Goal: Transaction & Acquisition: Book appointment/travel/reservation

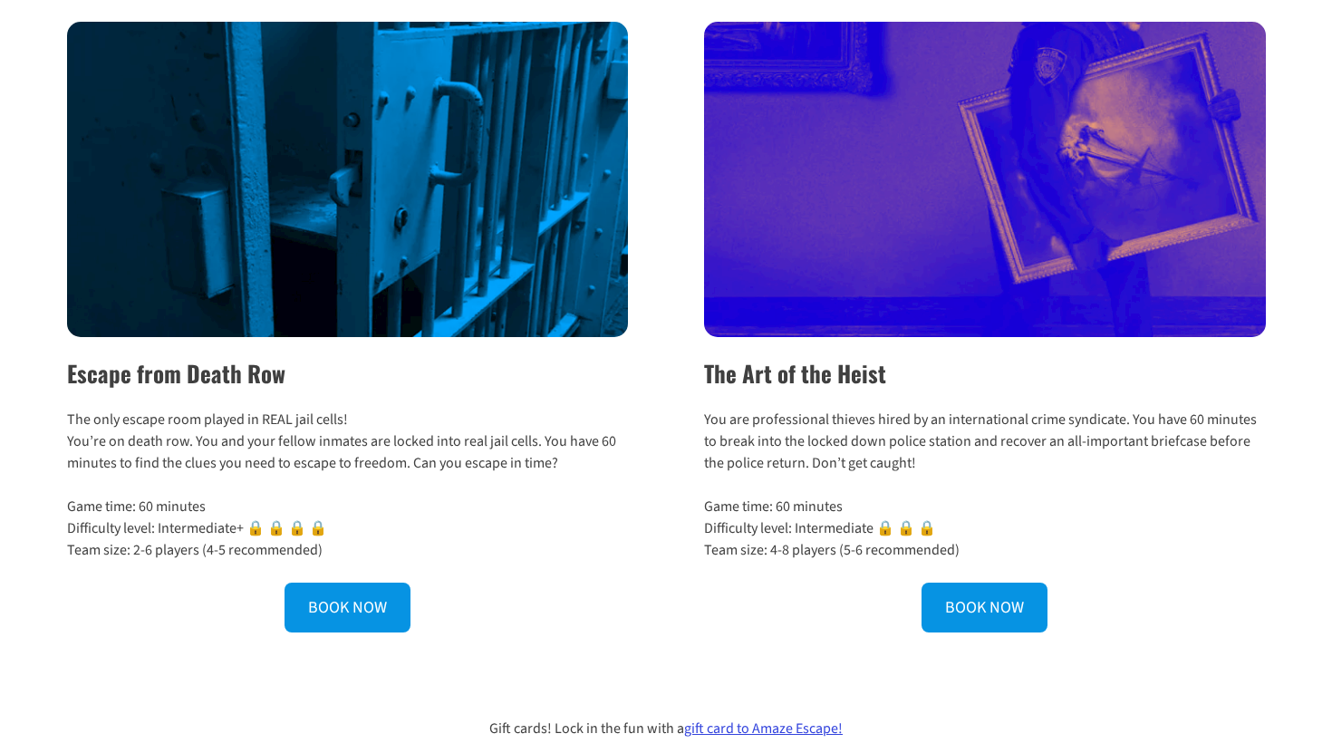
scroll to position [623, 0]
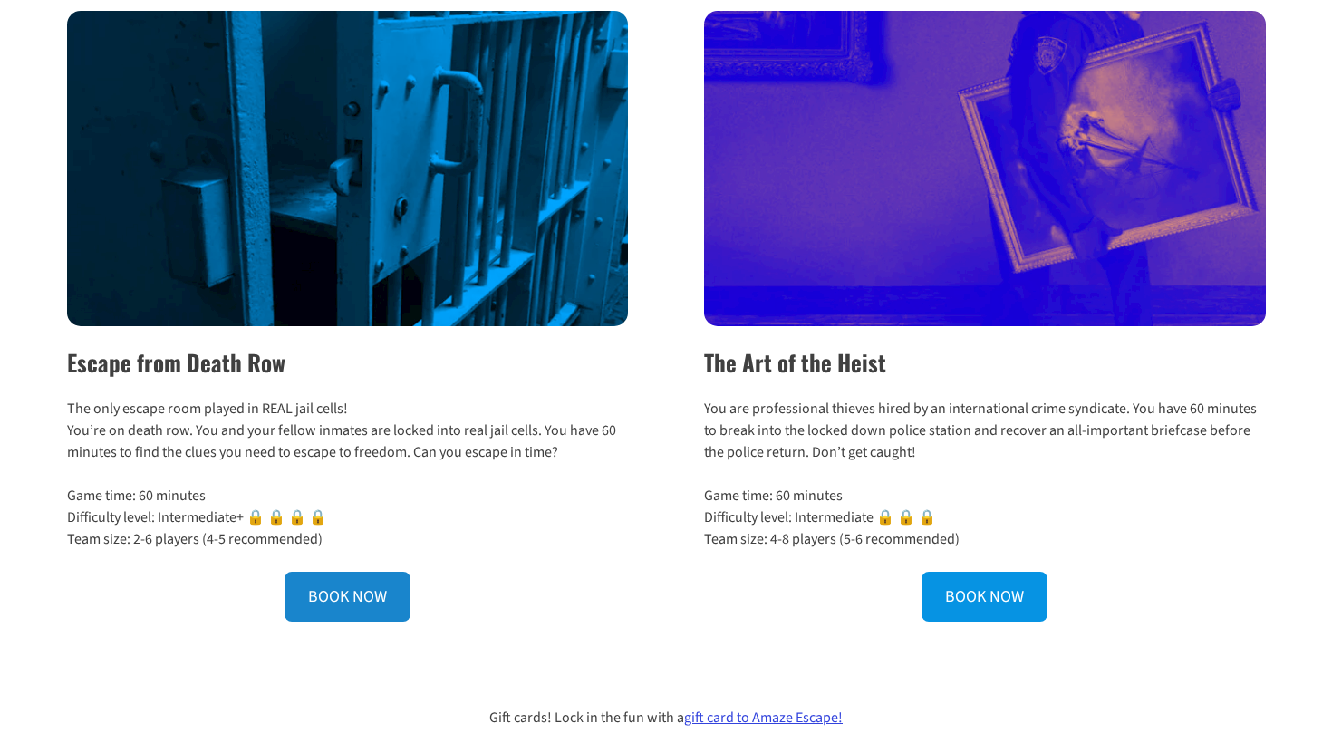
click at [395, 606] on link "BOOK NOW" at bounding box center [348, 597] width 126 height 50
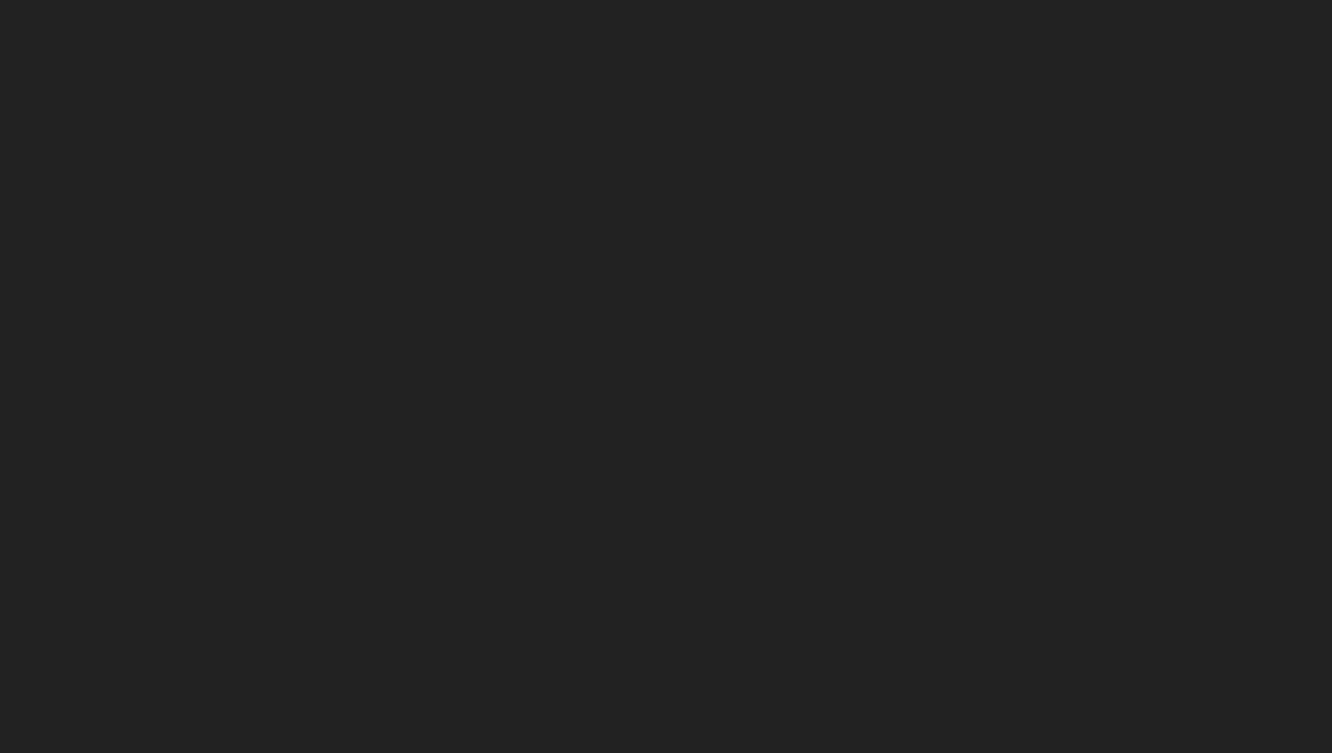
scroll to position [428, 0]
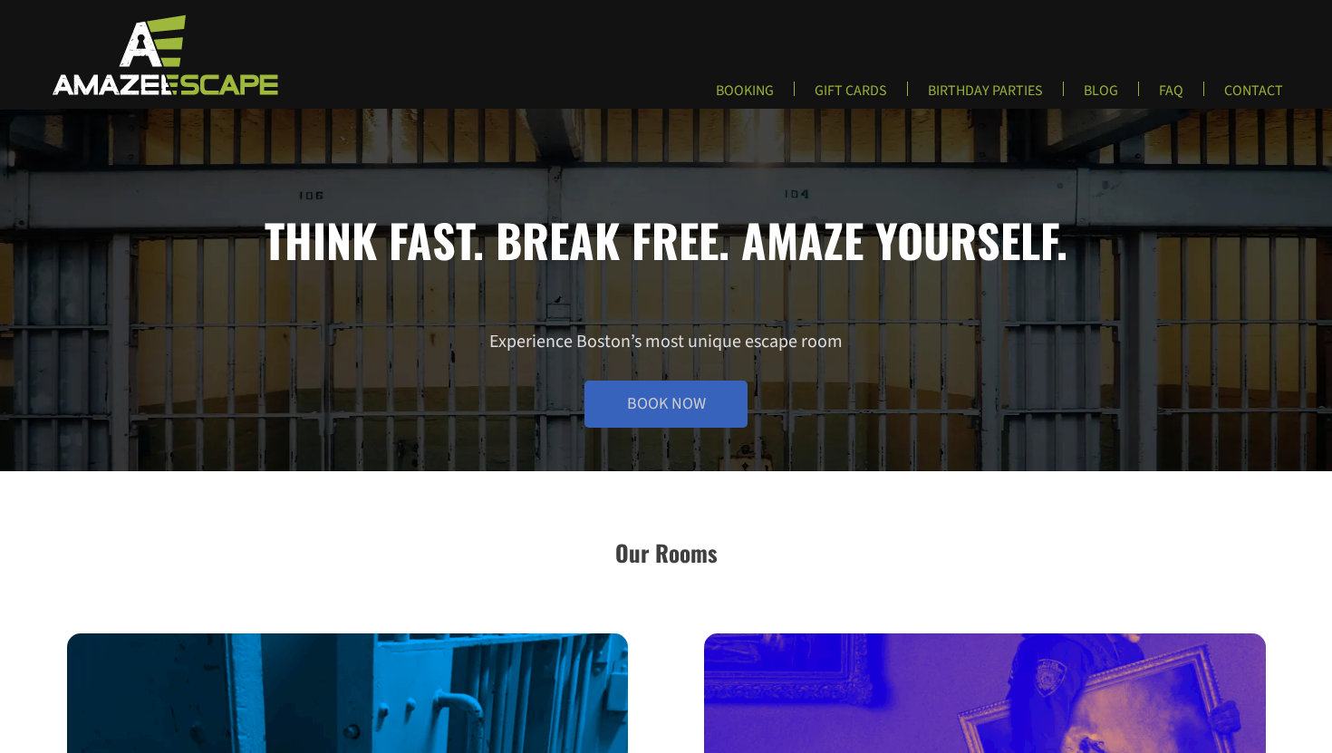
click at [703, 416] on link "Book Now" at bounding box center [666, 404] width 163 height 47
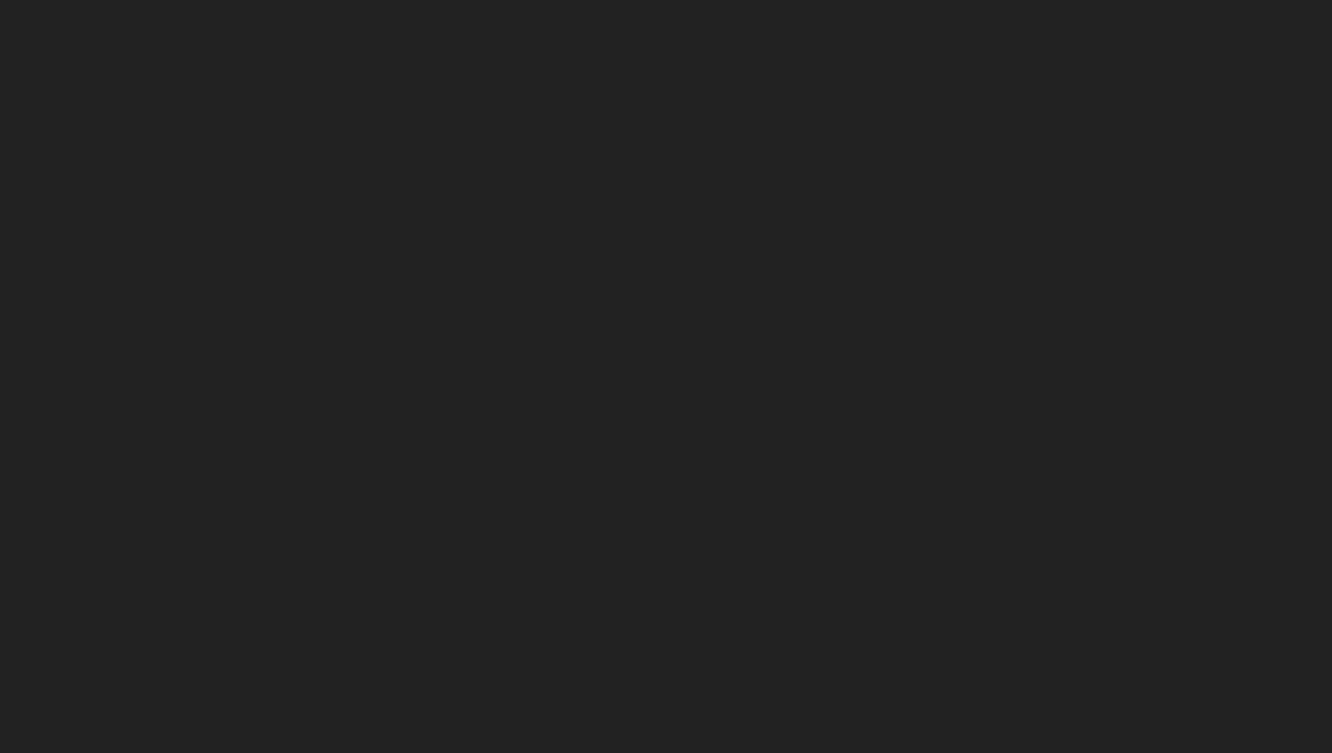
scroll to position [477, 0]
